Goal: Task Accomplishment & Management: Complete application form

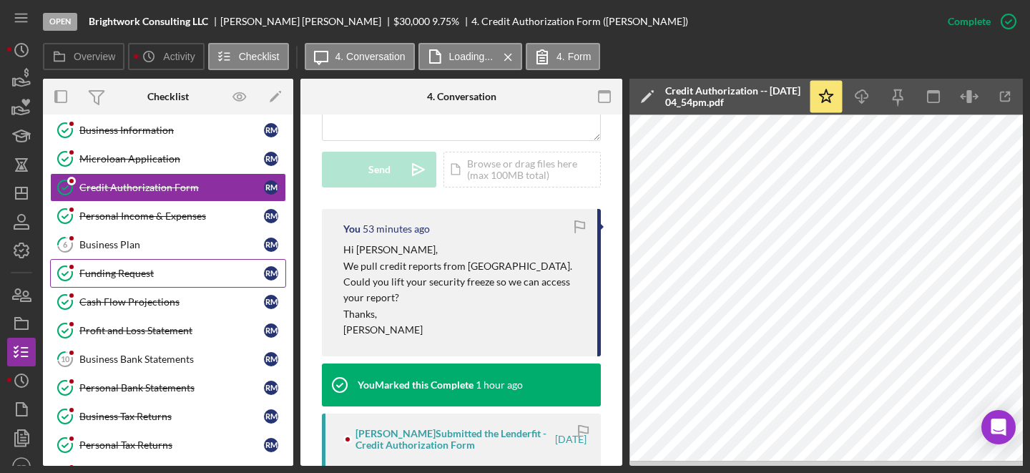
scroll to position [46, 0]
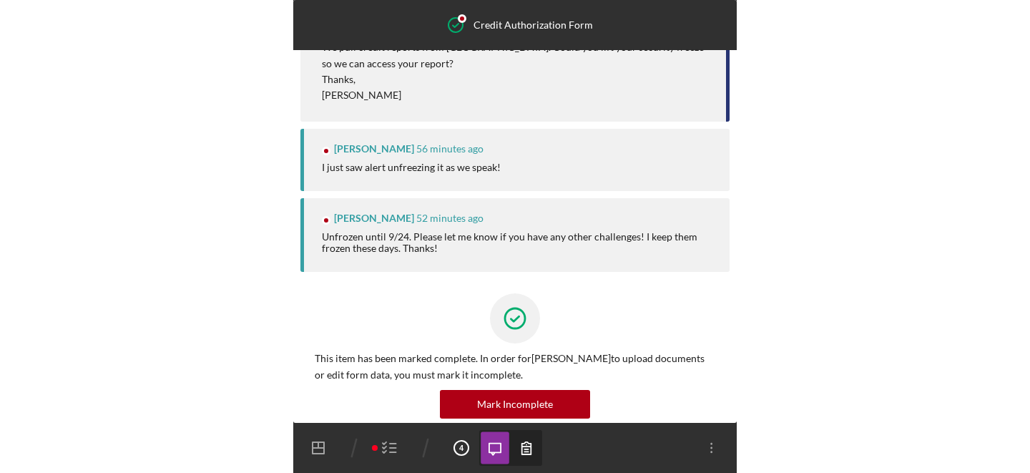
scroll to position [490, 0]
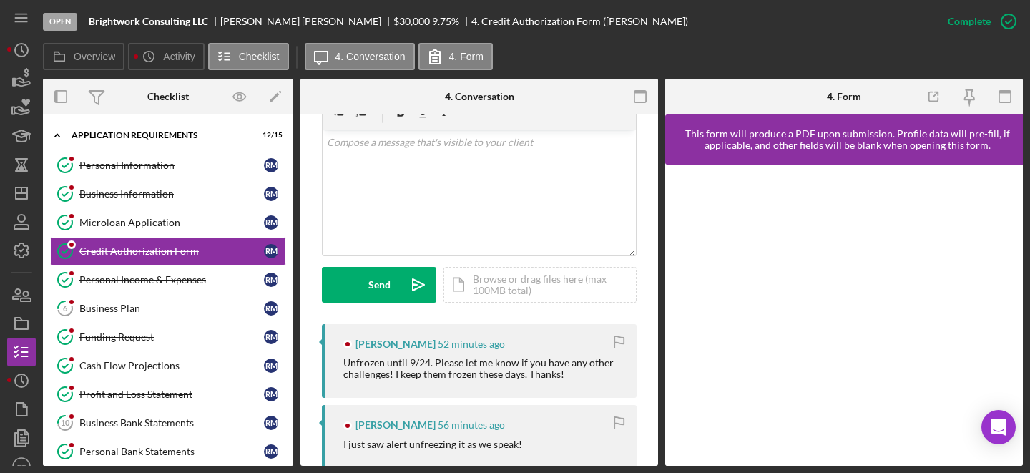
scroll to position [251, 0]
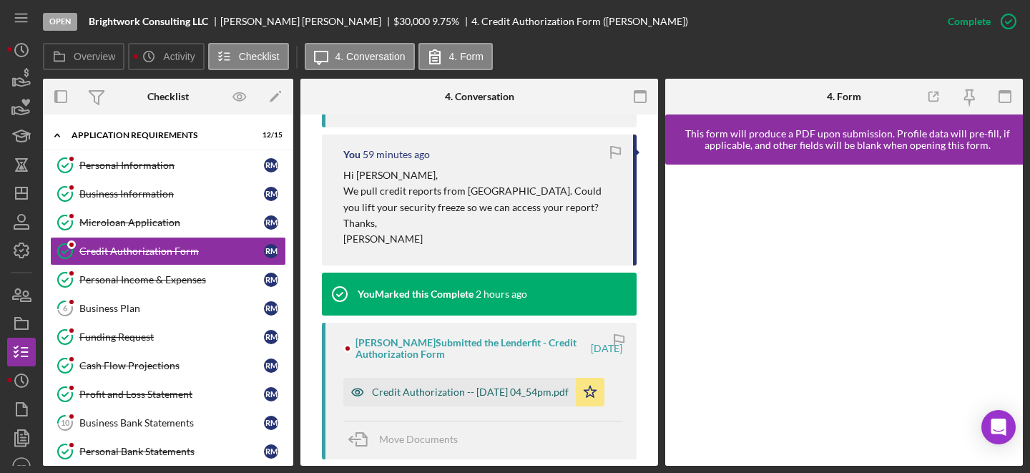
click at [411, 393] on div "Credit Authorization -- [DATE] 04_54pm.pdf" at bounding box center [470, 391] width 197 height 11
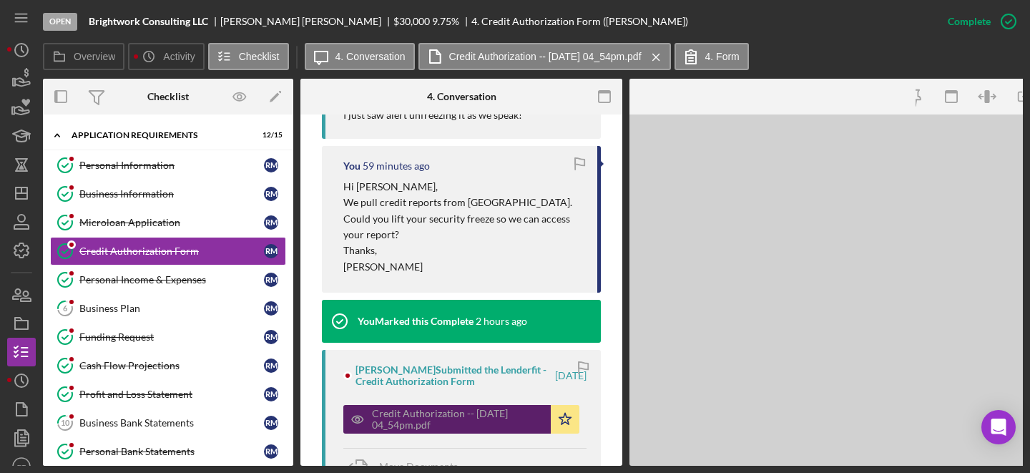
scroll to position [635, 0]
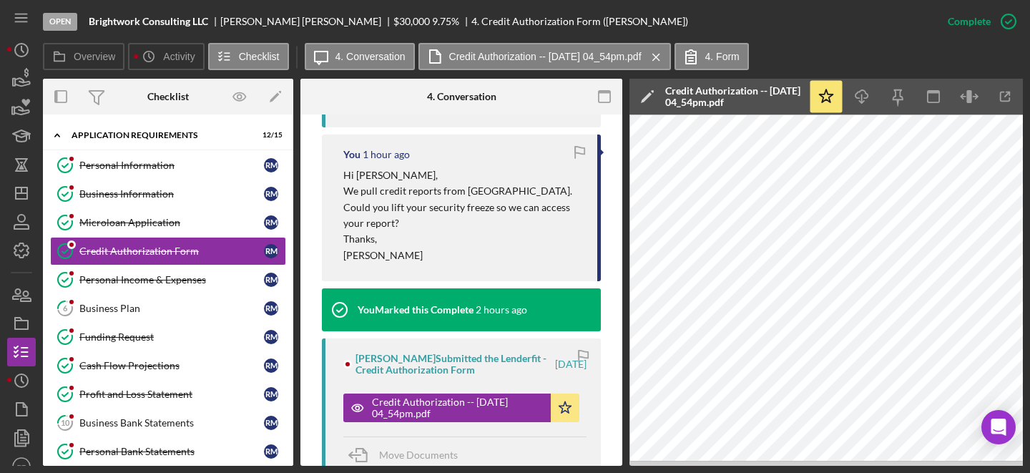
click at [276, 23] on div "Rachel Moynihan" at bounding box center [306, 21] width 173 height 11
copy div "[PERSON_NAME]"
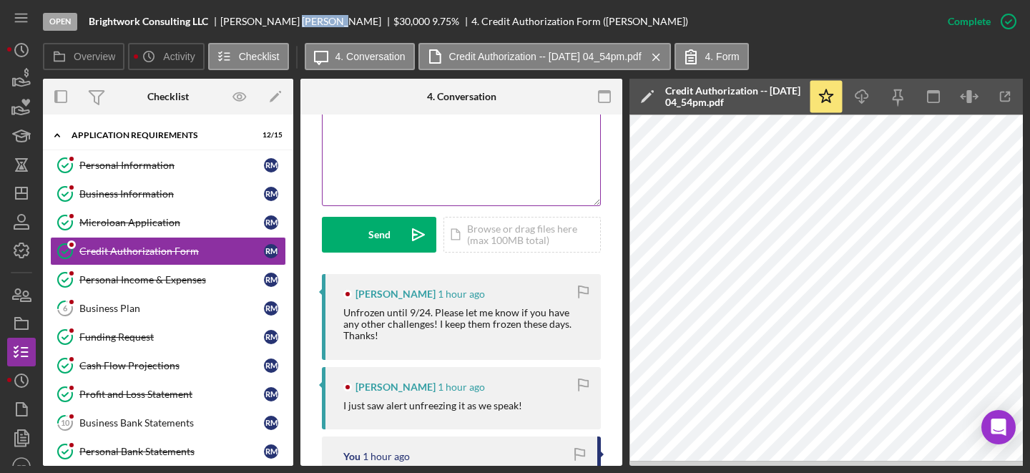
scroll to position [288, 0]
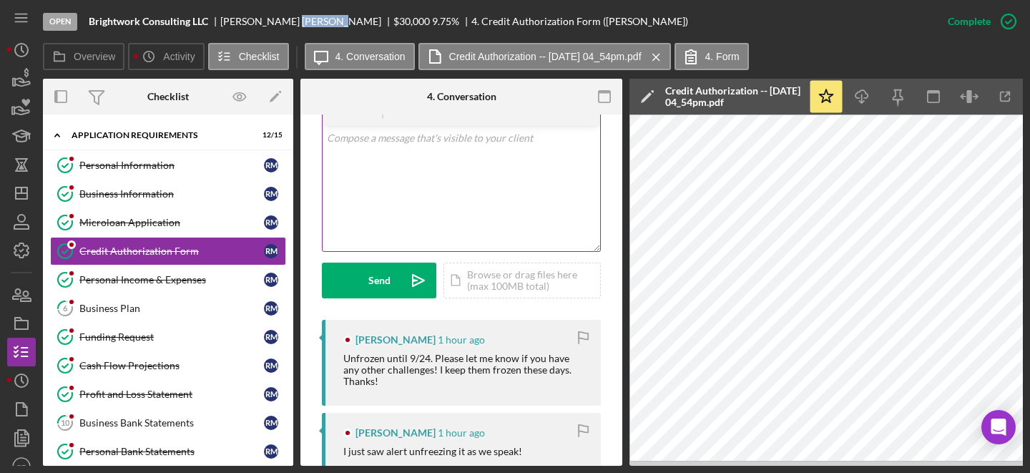
click at [413, 183] on div "v Color teal Color pink Remove color Add row above Add row below Add column bef…" at bounding box center [462, 188] width 278 height 125
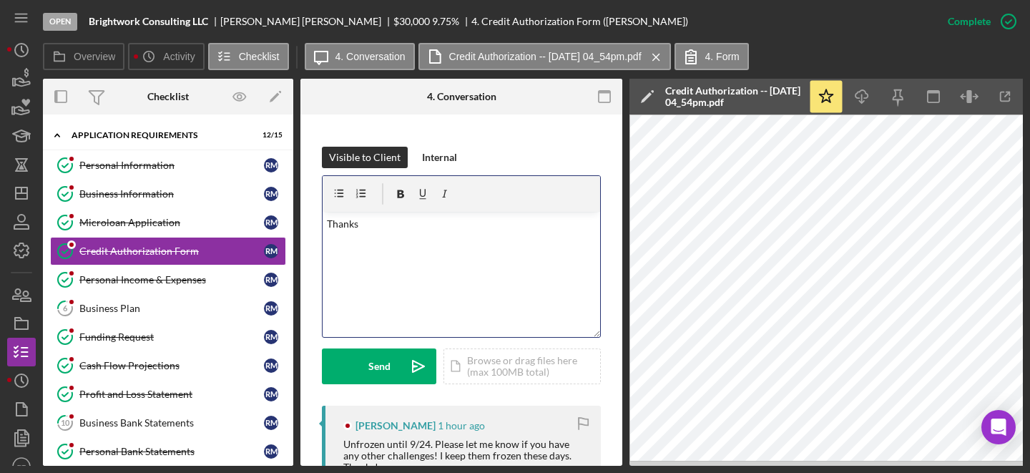
scroll to position [193, 0]
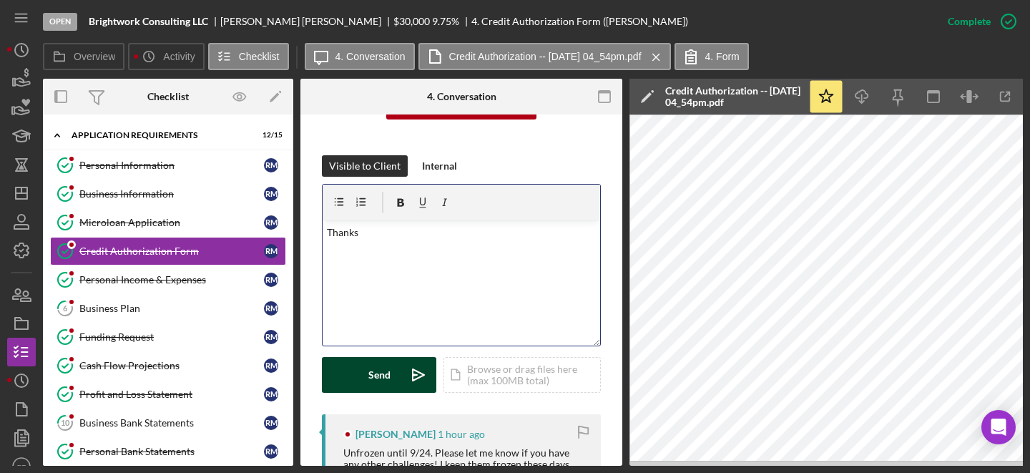
click at [363, 381] on button "Send Icon/icon-invite-send" at bounding box center [379, 375] width 114 height 36
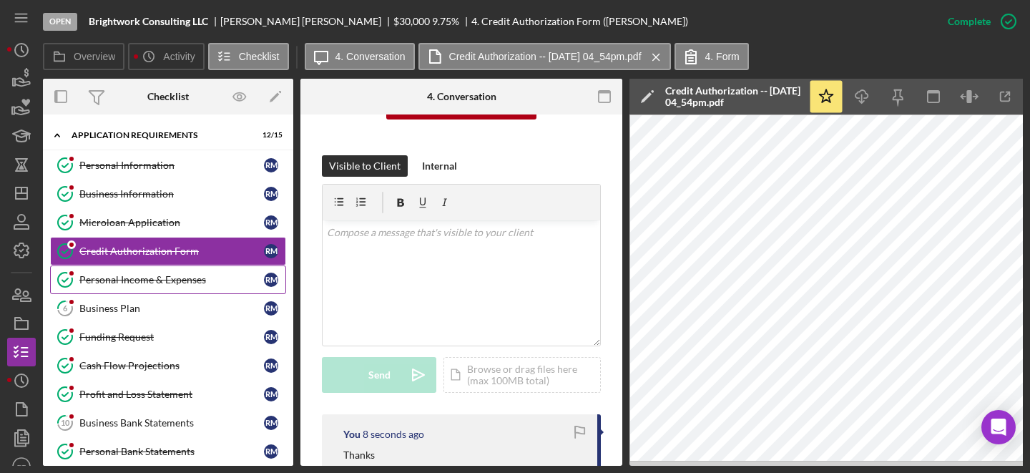
click at [160, 279] on div "Personal Income & Expenses" at bounding box center [171, 279] width 185 height 11
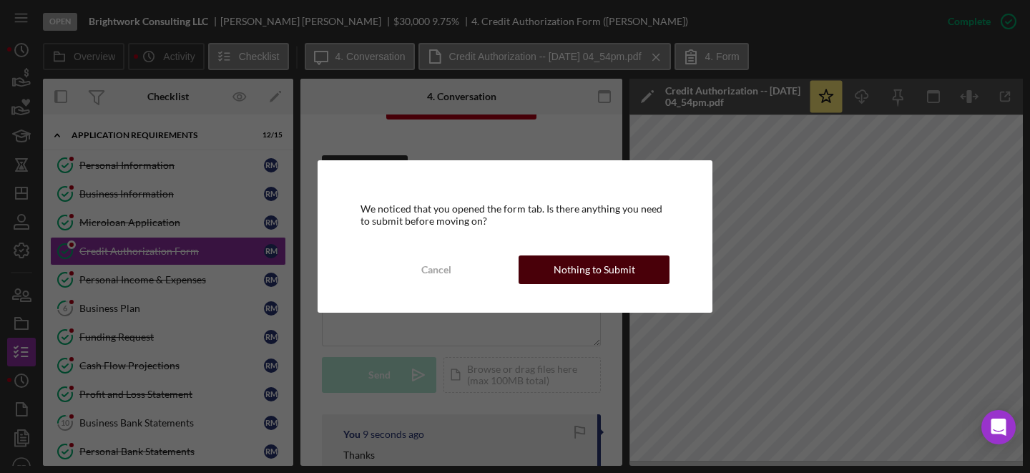
click at [557, 258] on div "Nothing to Submit" at bounding box center [595, 269] width 82 height 29
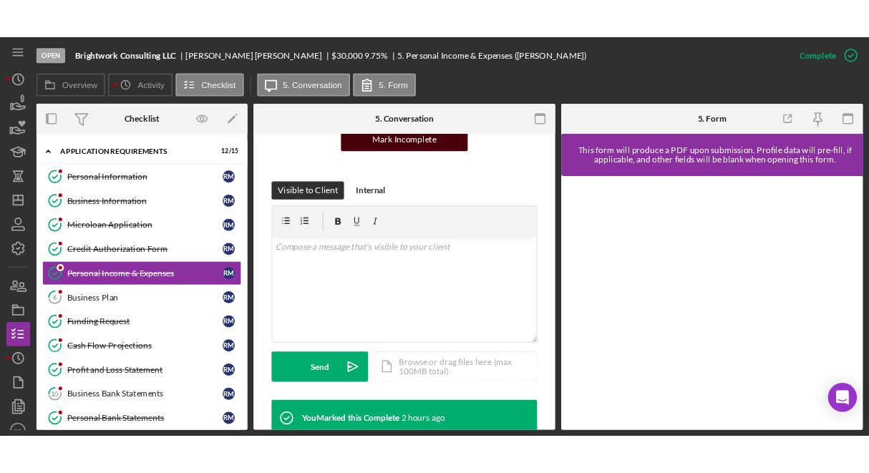
scroll to position [453, 0]
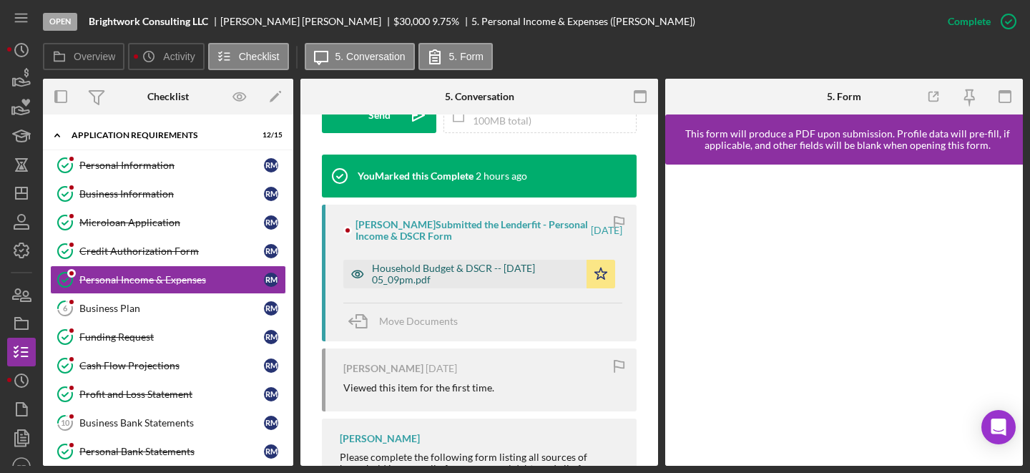
click at [429, 270] on div "Household Budget & DSCR -- [DATE] 05_09pm.pdf" at bounding box center [475, 274] width 207 height 23
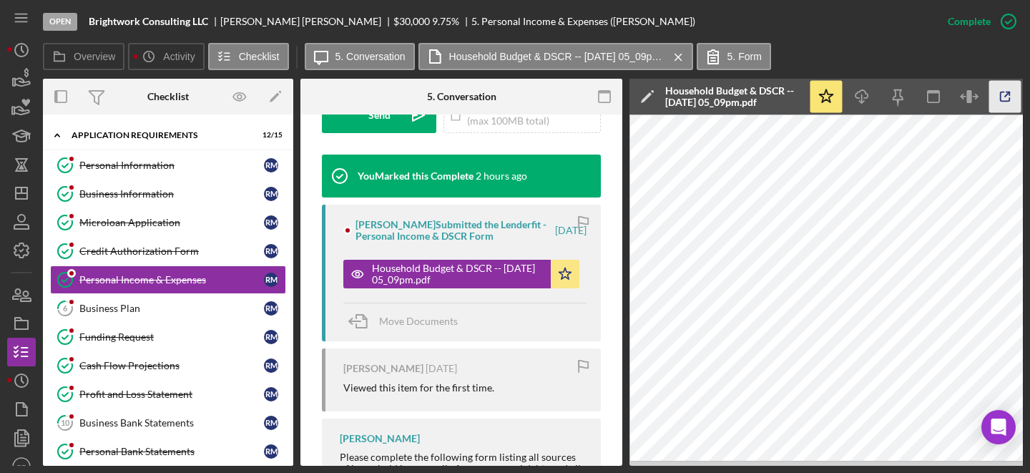
click at [1004, 97] on icon "button" at bounding box center [1005, 97] width 32 height 32
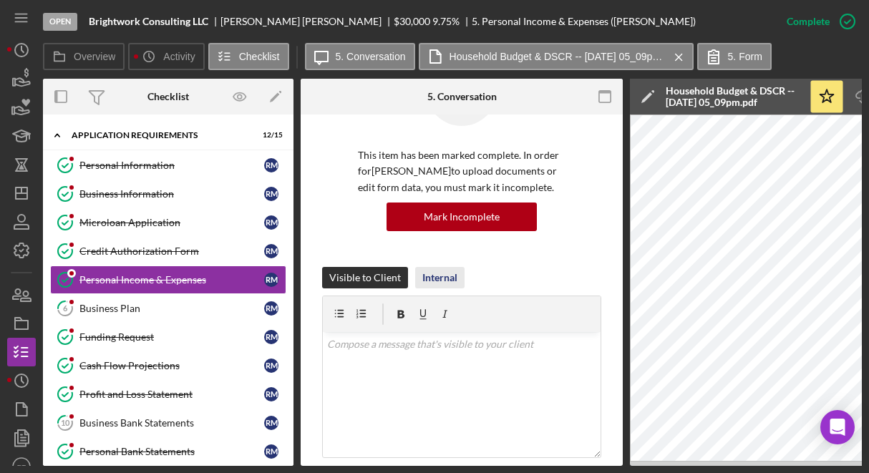
scroll to position [212, 0]
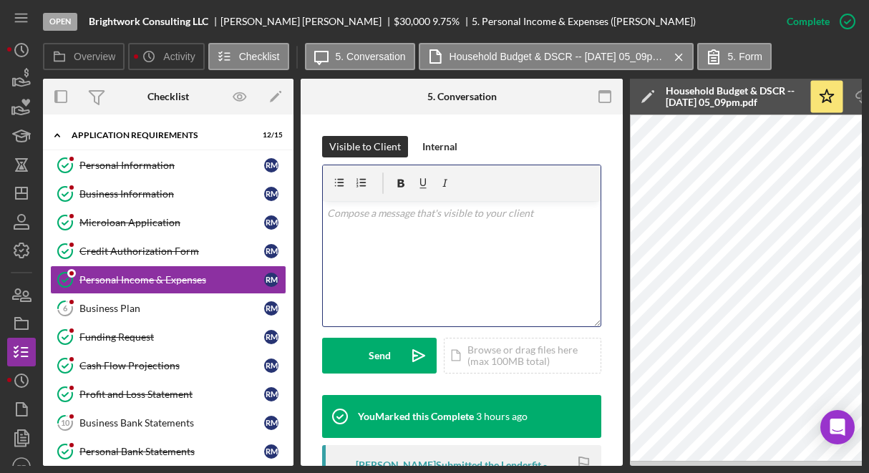
click at [411, 232] on div "v Color teal Color pink Remove color Add row above Add row below Add column bef…" at bounding box center [462, 263] width 278 height 125
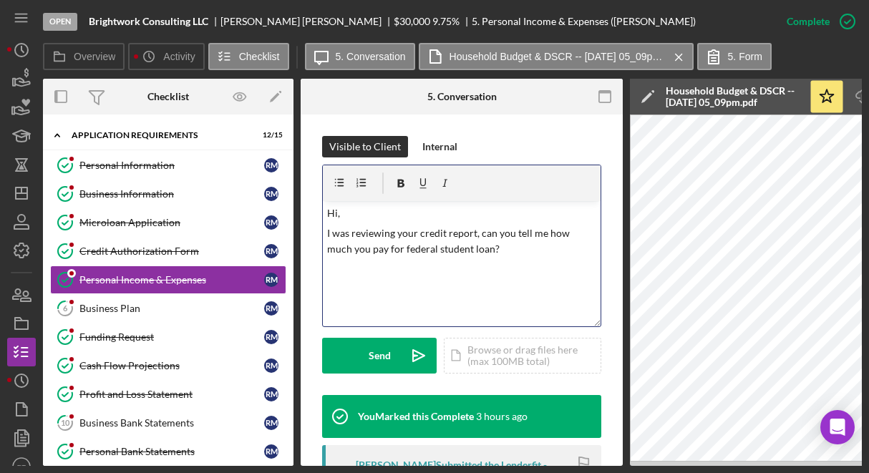
click at [476, 233] on p "I was reviewing your credit report, can you tell me how much you pay for federa…" at bounding box center [462, 241] width 270 height 32
click at [474, 269] on p "I was reviewing your credit report, and noticed you borrowed money from the fed…" at bounding box center [462, 249] width 270 height 48
click at [582, 268] on p "I was reviewing your credit report, and noticed you borrowed money from the fed…" at bounding box center [462, 249] width 270 height 48
click at [550, 250] on p "I was reviewing your credit report, and noticed you borrowed money from the fed…" at bounding box center [462, 249] width 270 height 48
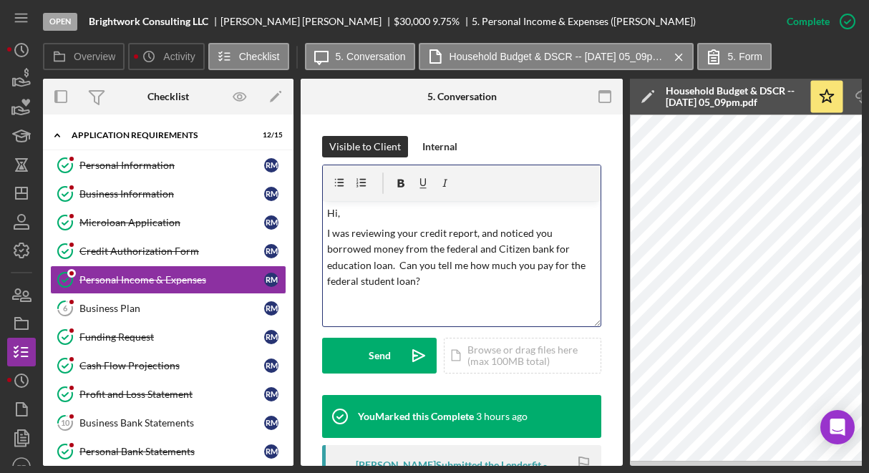
click at [512, 285] on p "I was reviewing your credit report, and noticed you borrowed money from the fed…" at bounding box center [462, 257] width 270 height 64
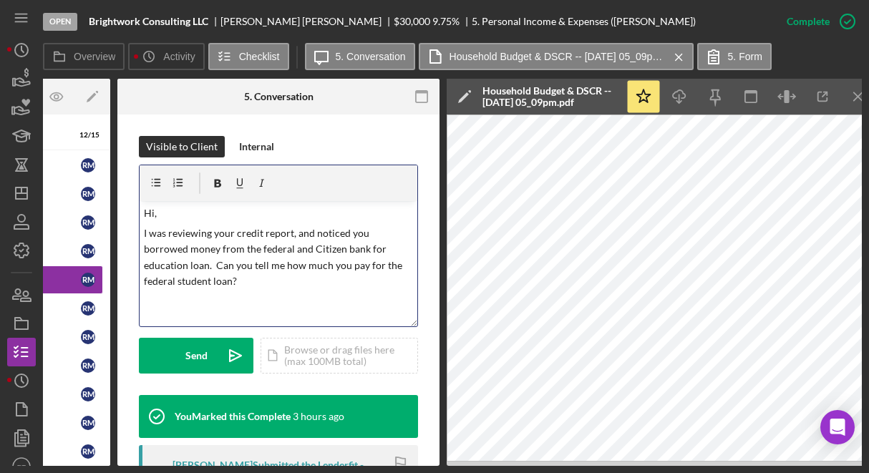
scroll to position [0, 193]
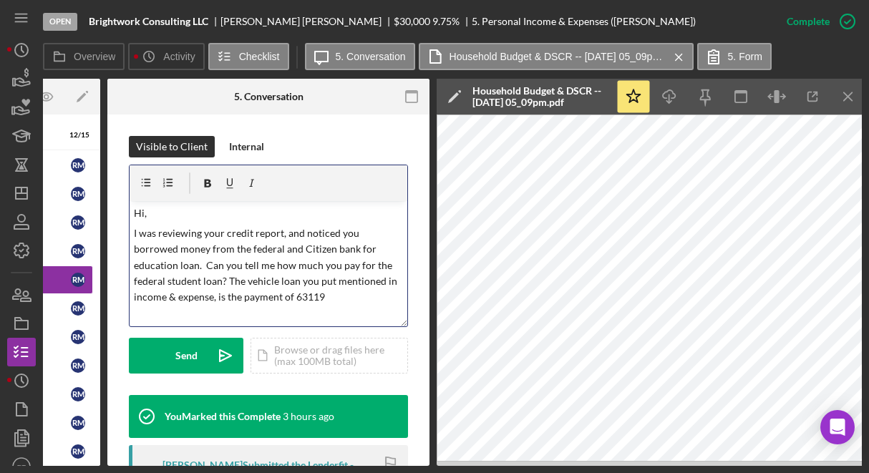
click at [240, 298] on p "I was reviewing your credit report, and noticed you borrowed money from the fed…" at bounding box center [269, 265] width 270 height 80
click at [376, 300] on p "I was reviewing your credit report, and noticed you borrowed money from the fed…" at bounding box center [269, 265] width 270 height 80
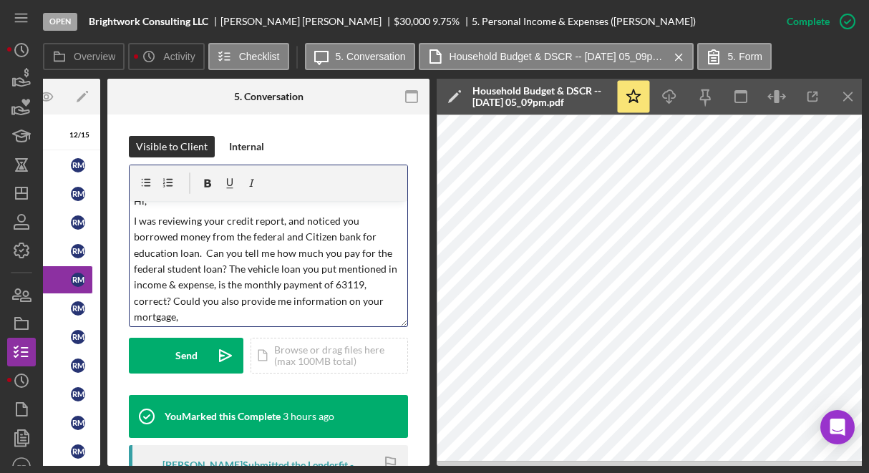
click at [174, 302] on p "I was reviewing your credit report, and noticed you borrowed money from the fed…" at bounding box center [269, 269] width 270 height 112
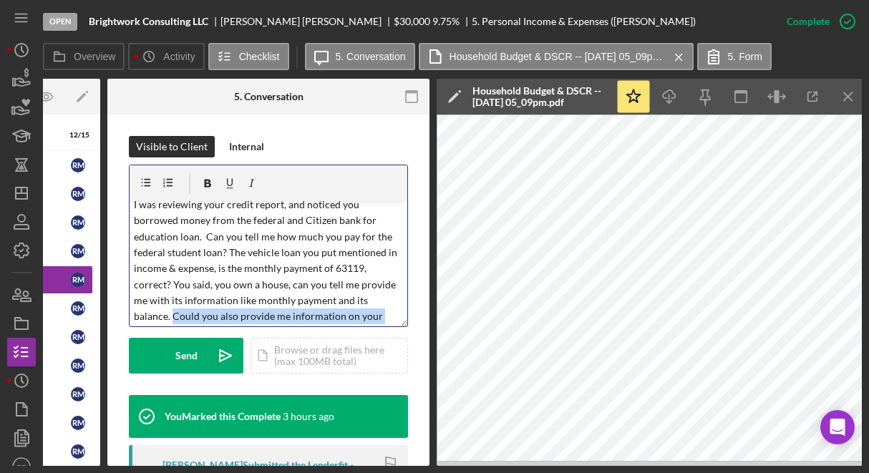
drag, startPoint x: 172, startPoint y: 314, endPoint x: 396, endPoint y: 315, distance: 223.9
click at [396, 315] on div "v Color teal Color pink Remove color Add row above Add row below Add column bef…" at bounding box center [268, 246] width 279 height 162
click at [184, 312] on p "I was reviewing your credit report, and noticed you borrowed money from the fed…" at bounding box center [269, 261] width 270 height 128
click at [190, 313] on p "I was reviewing your credit report, and noticed you borrowed money from the fed…" at bounding box center [269, 261] width 270 height 128
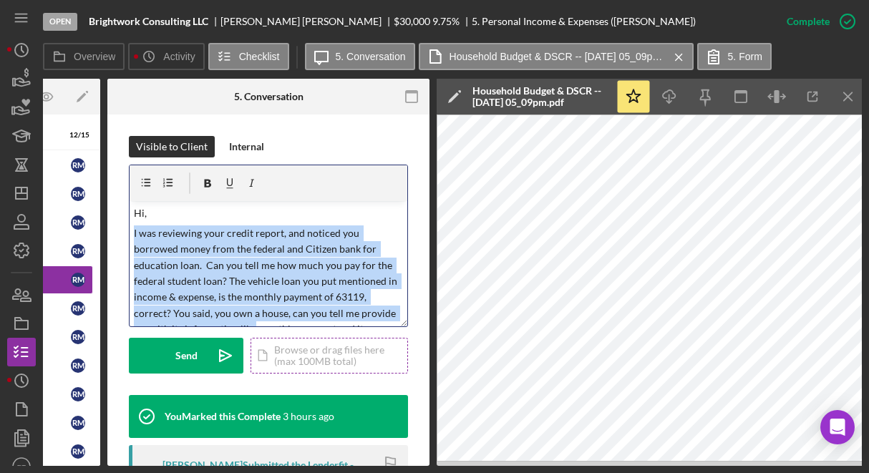
scroll to position [31, 0]
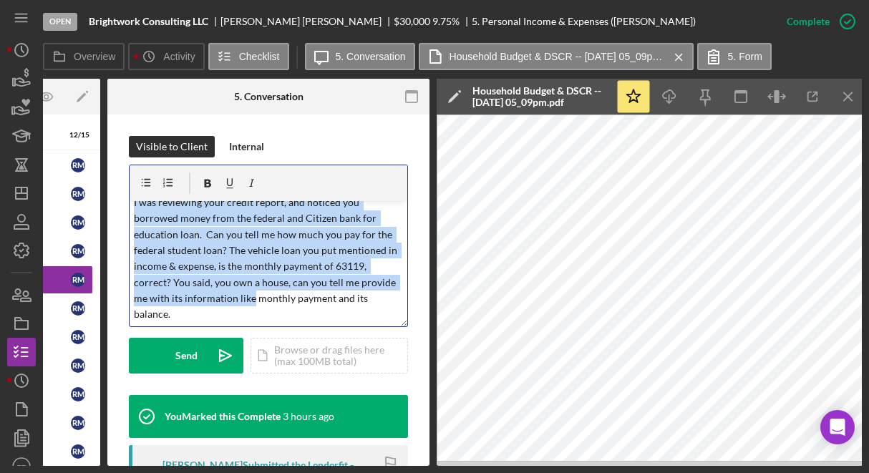
drag, startPoint x: 134, startPoint y: 232, endPoint x: 285, endPoint y: 323, distance: 176.8
click at [285, 323] on div "v Color teal Color pink Remove color Add row above Add row below Add column bef…" at bounding box center [268, 263] width 278 height 125
copy p "I was reviewing your credit report, and noticed you borrowed money from the fed…"
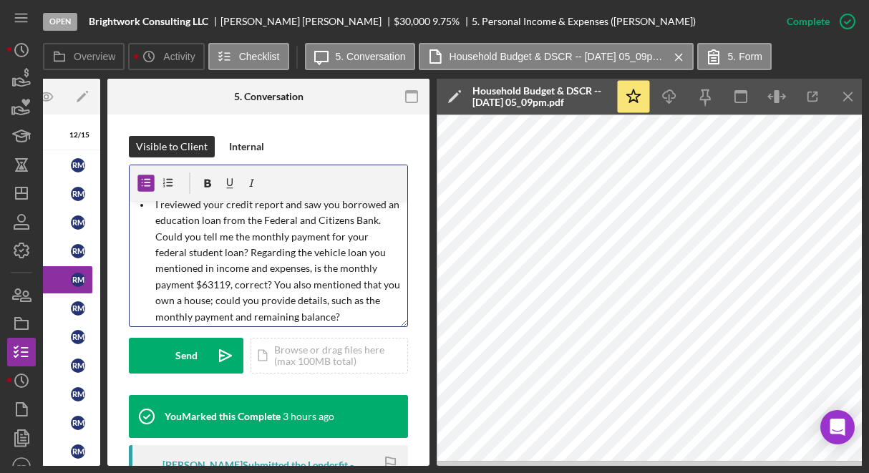
scroll to position [0, 0]
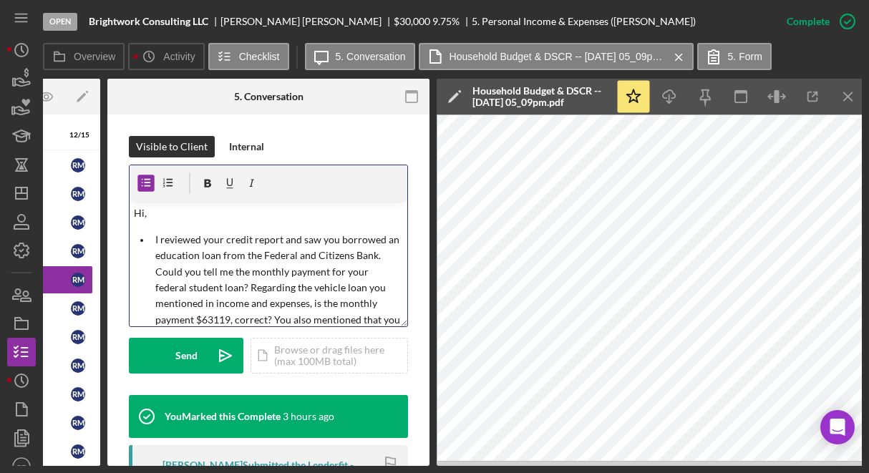
click at [153, 241] on li "I reviewed your credit report and saw you borrowed an education loan from the F…" at bounding box center [279, 296] width 256 height 128
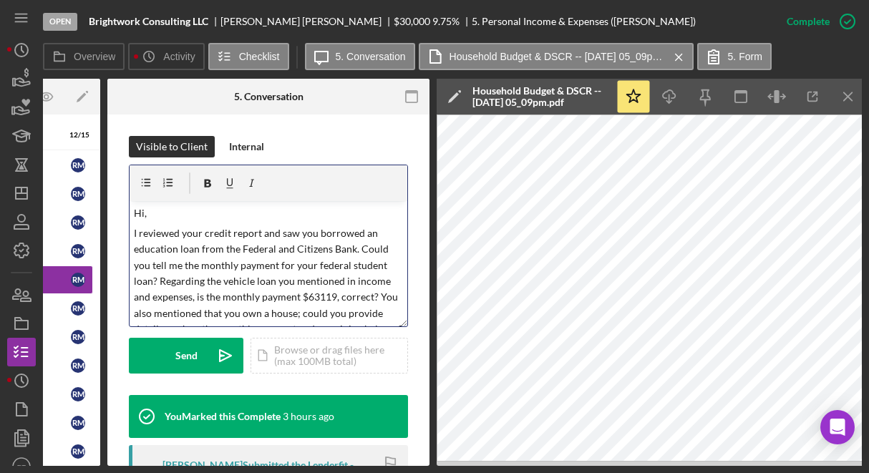
click at [155, 217] on p "Hi," at bounding box center [269, 213] width 270 height 16
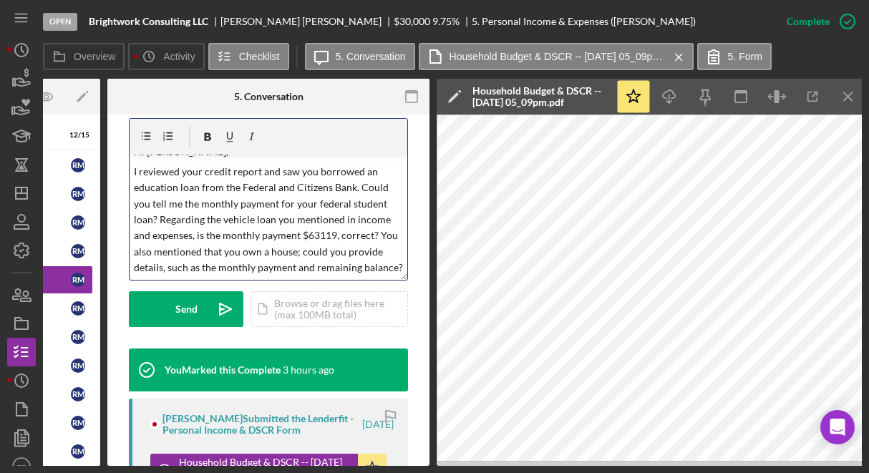
scroll to position [266, 0]
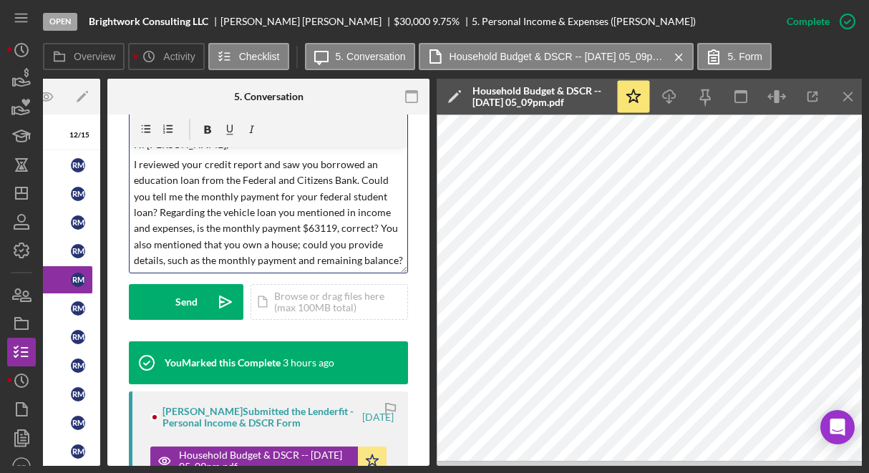
click at [231, 266] on p "I reviewed your credit report and saw you borrowed an education loan from the F…" at bounding box center [269, 213] width 270 height 112
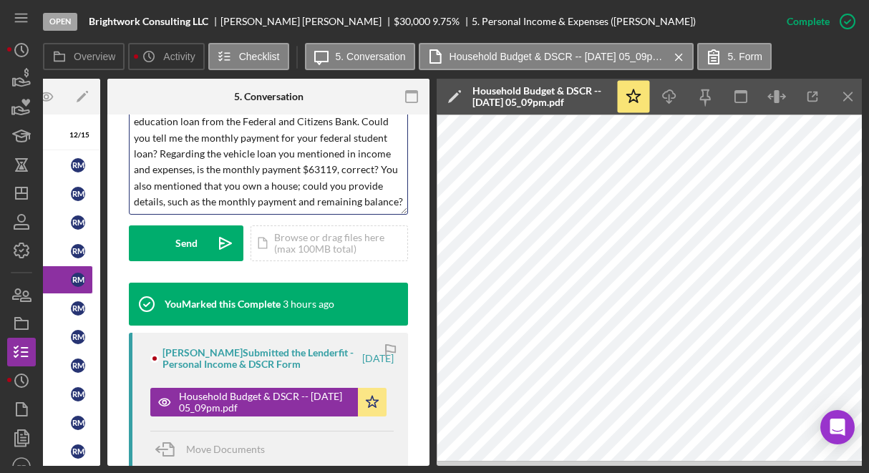
scroll to position [49, 0]
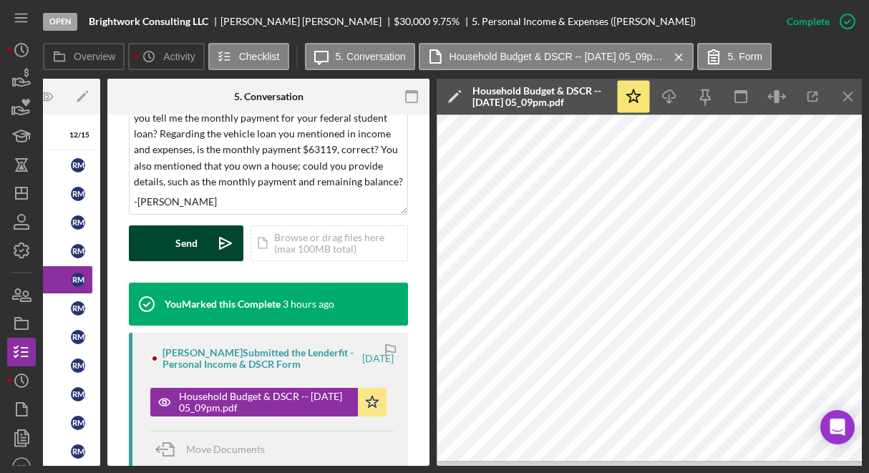
click at [207, 248] on icon "Icon/icon-invite-send" at bounding box center [225, 243] width 36 height 36
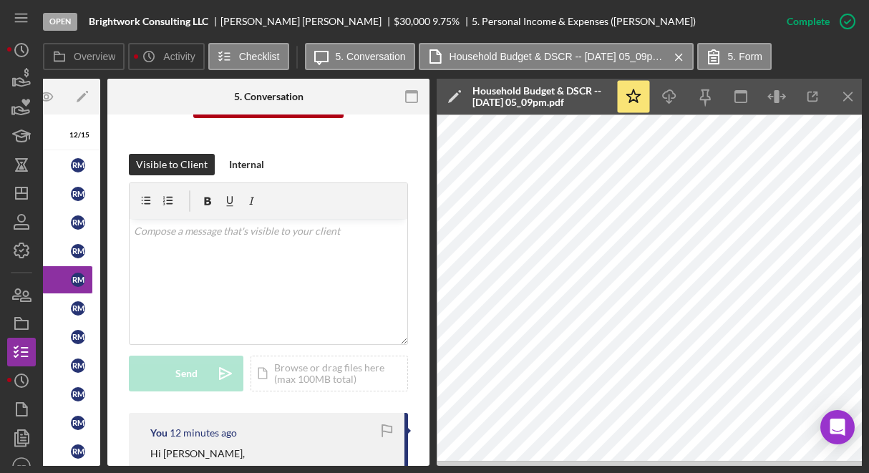
scroll to position [177, 0]
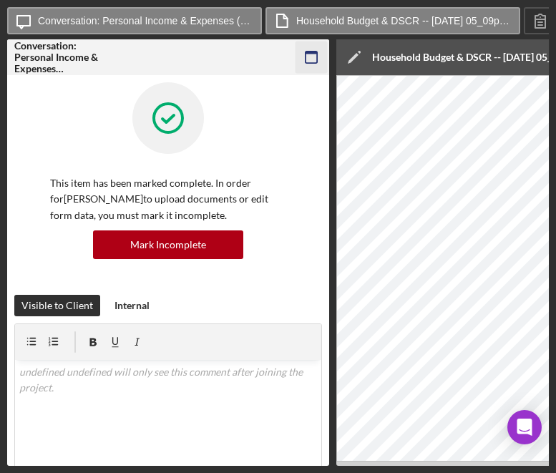
click at [306, 57] on icon "button" at bounding box center [311, 57] width 32 height 32
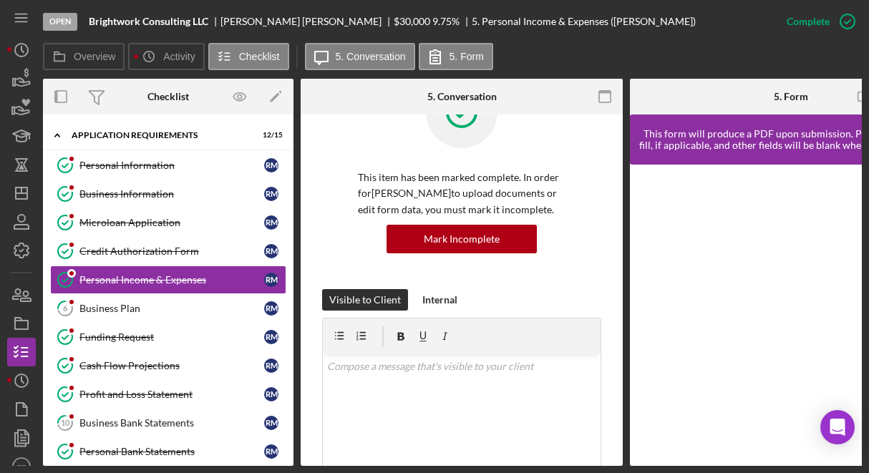
scroll to position [60, 0]
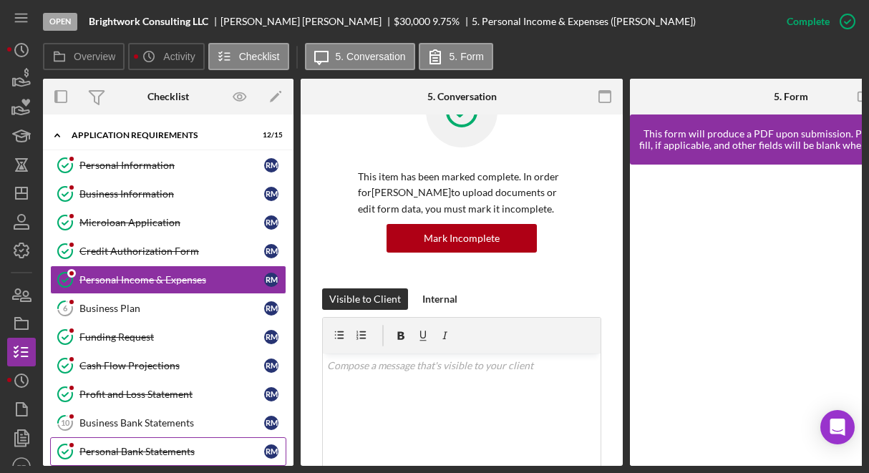
click at [173, 439] on link "Personal Bank Statements Personal Bank Statements R M" at bounding box center [168, 451] width 236 height 29
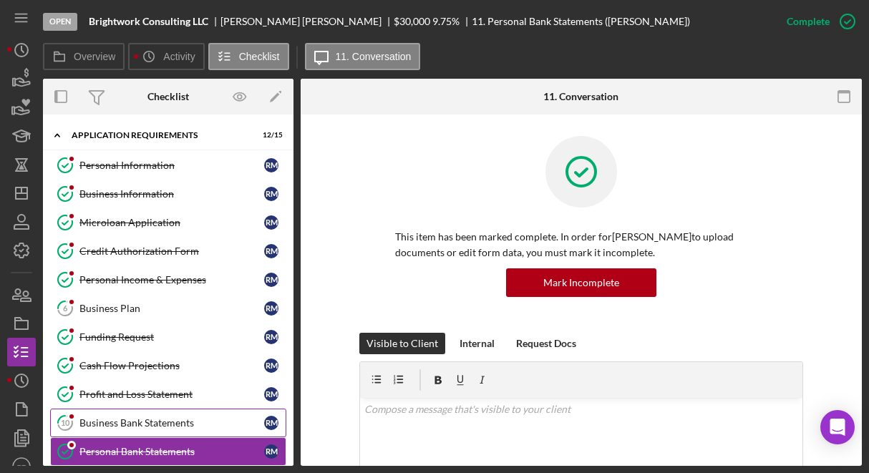
click at [175, 420] on div "Business Bank Statements" at bounding box center [171, 422] width 185 height 11
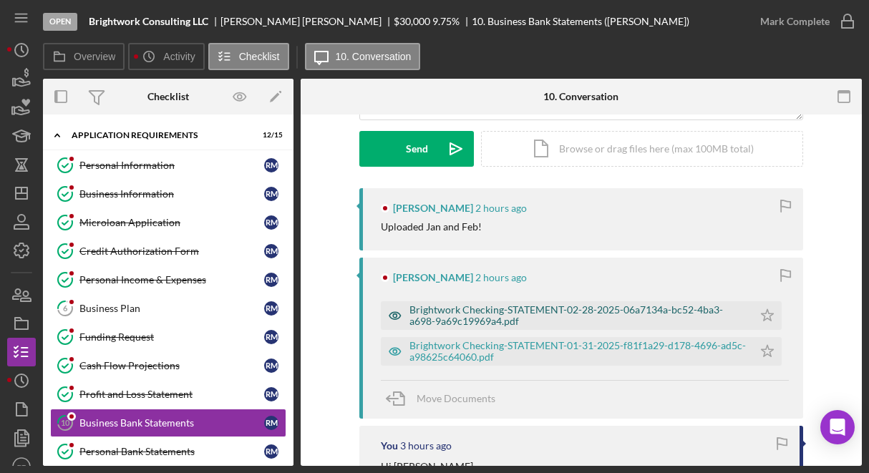
scroll to position [205, 0]
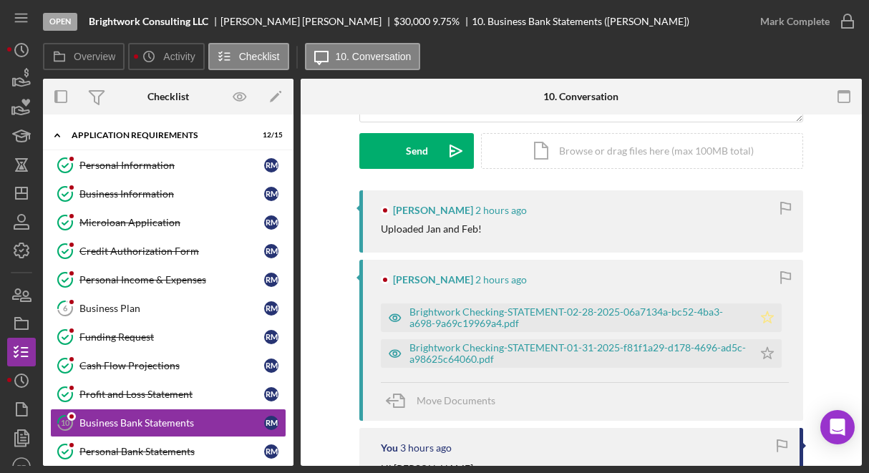
click at [763, 321] on polygon "button" at bounding box center [767, 316] width 12 height 11
click at [841, 26] on icon "button" at bounding box center [847, 22] width 36 height 36
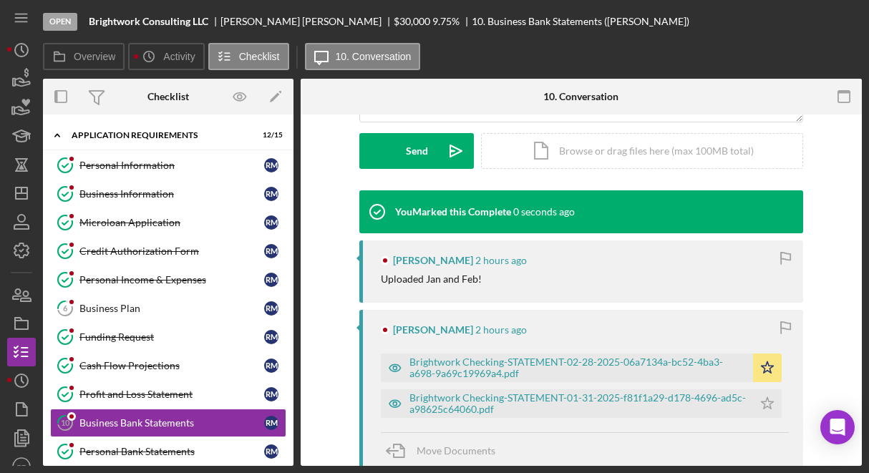
scroll to position [401, 0]
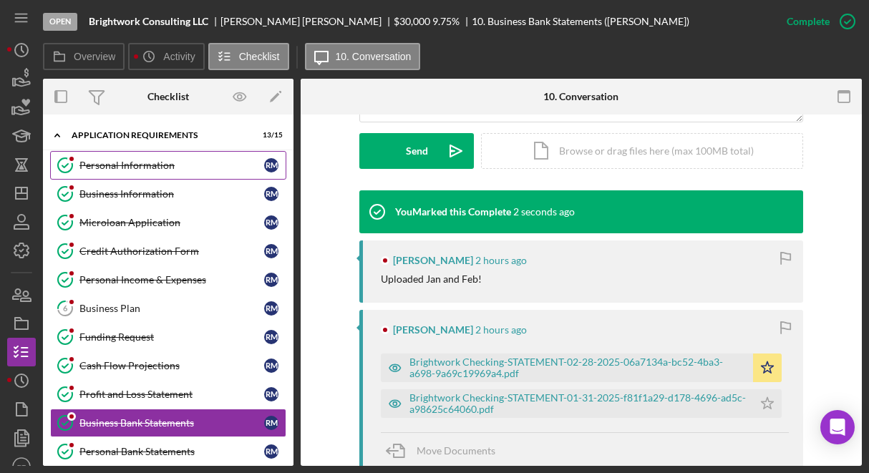
click at [177, 167] on div "Personal Information" at bounding box center [171, 165] width 185 height 11
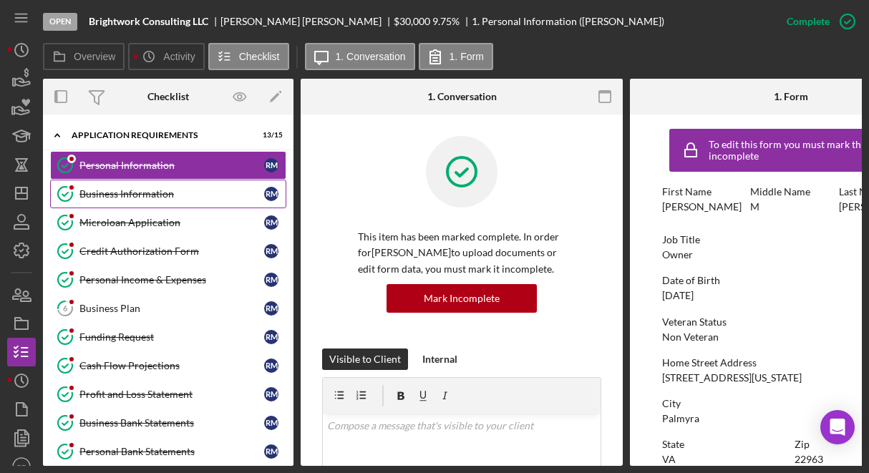
click at [172, 187] on link "Business Information Business Information R M" at bounding box center [168, 194] width 236 height 29
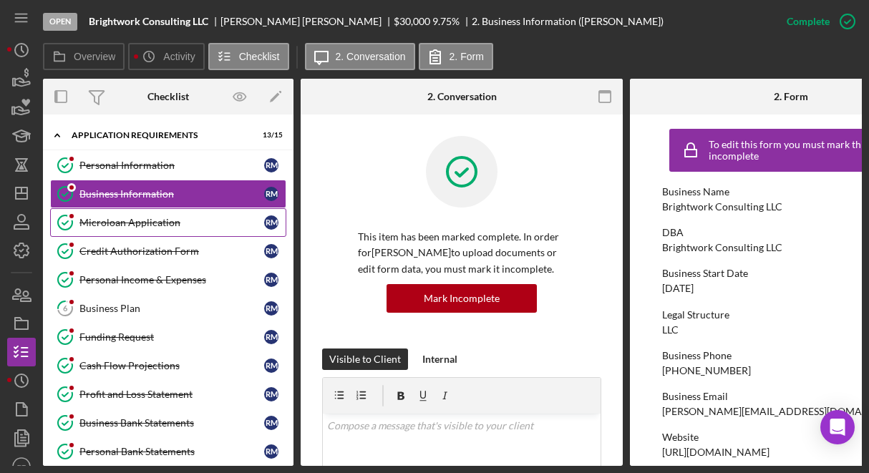
click at [169, 215] on link "Microloan Application Microloan Application R M" at bounding box center [168, 222] width 236 height 29
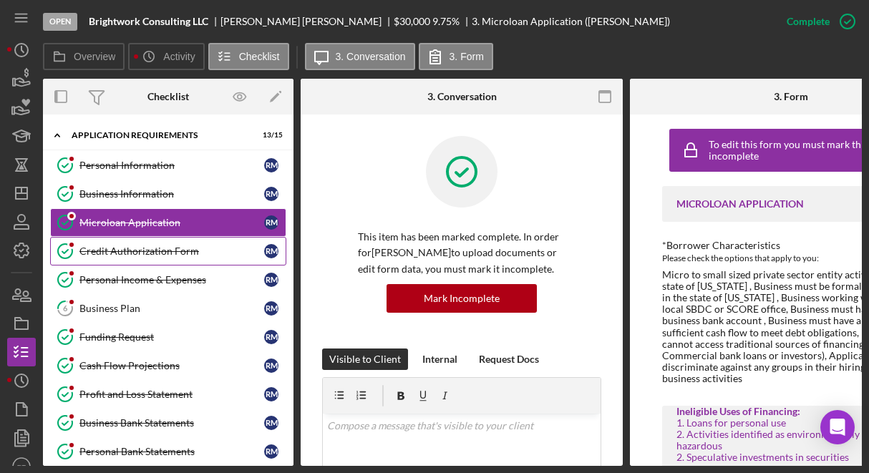
click at [171, 243] on link "Credit Authorization Form Credit Authorization Form R M" at bounding box center [168, 251] width 236 height 29
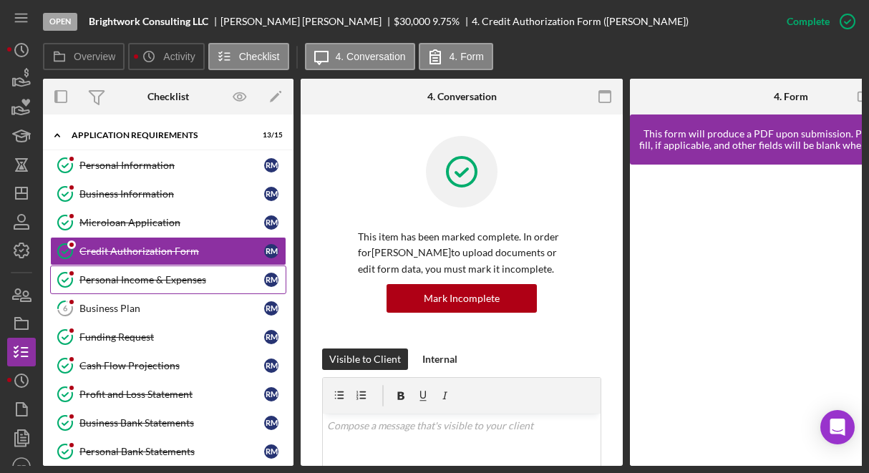
click at [169, 268] on link "Personal Income & Expenses Personal Income & Expenses R M" at bounding box center [168, 279] width 236 height 29
